Goal: Connect with others: Connect with others

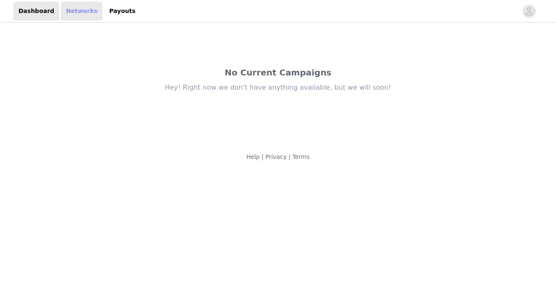
click at [83, 10] on link "Networks" at bounding box center [81, 11] width 41 height 19
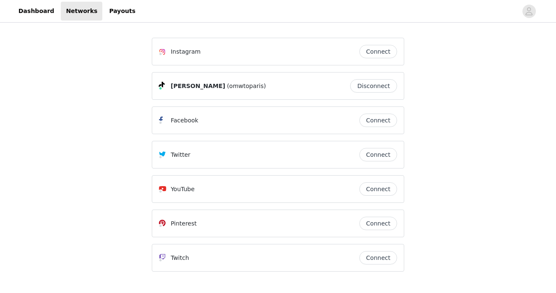
click at [384, 50] on button "Connect" at bounding box center [378, 51] width 38 height 13
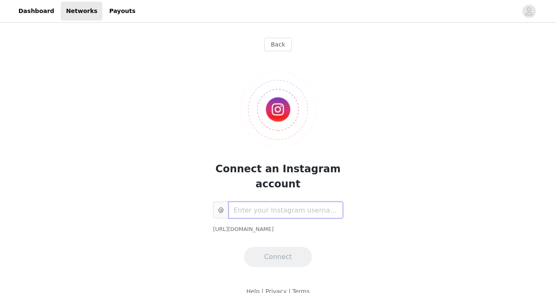
click at [253, 204] on input "text" at bounding box center [285, 210] width 114 height 17
paste input "[PHONE_NUMBER]"
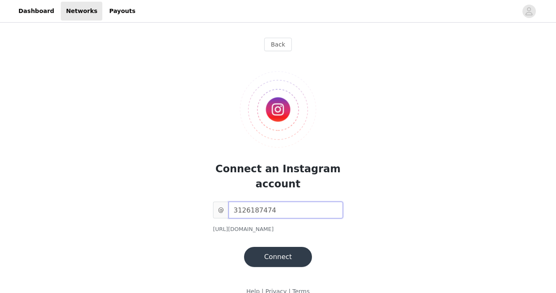
drag, startPoint x: 293, startPoint y: 210, endPoint x: 153, endPoint y: 188, distance: 142.0
click at [153, 188] on div "Connect an Instagram account @ 3126187474 [URL][DOMAIN_NAME] Connect" at bounding box center [278, 162] width 252 height 209
type input "parisa_marie7"
click at [269, 257] on button "Connect" at bounding box center [278, 257] width 68 height 20
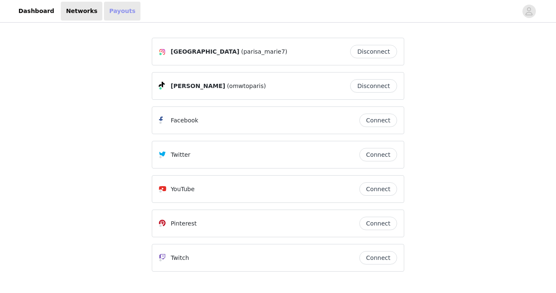
click at [104, 16] on link "Payouts" at bounding box center [122, 11] width 36 height 19
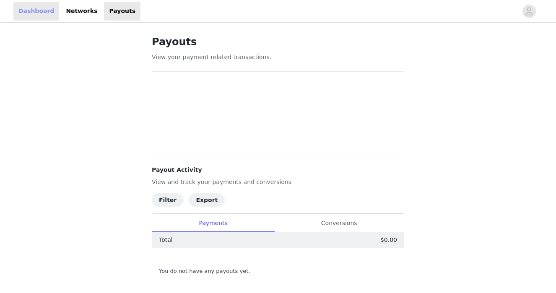
click at [26, 12] on link "Dashboard" at bounding box center [36, 11] width 46 height 19
